Goal: Task Accomplishment & Management: Complete application form

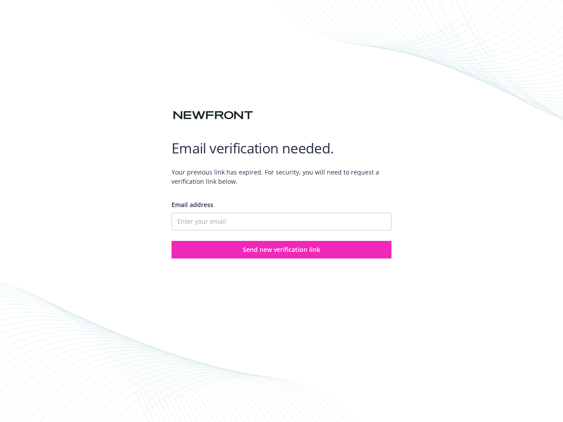
click at [282, 211] on div "Email address" at bounding box center [282, 215] width 220 height 30
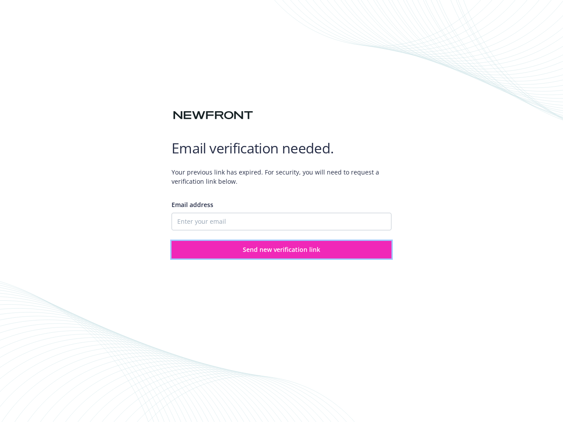
click at [282, 250] on span "Send new verification link" at bounding box center [281, 250] width 77 height 8
